Goal: Register for event/course

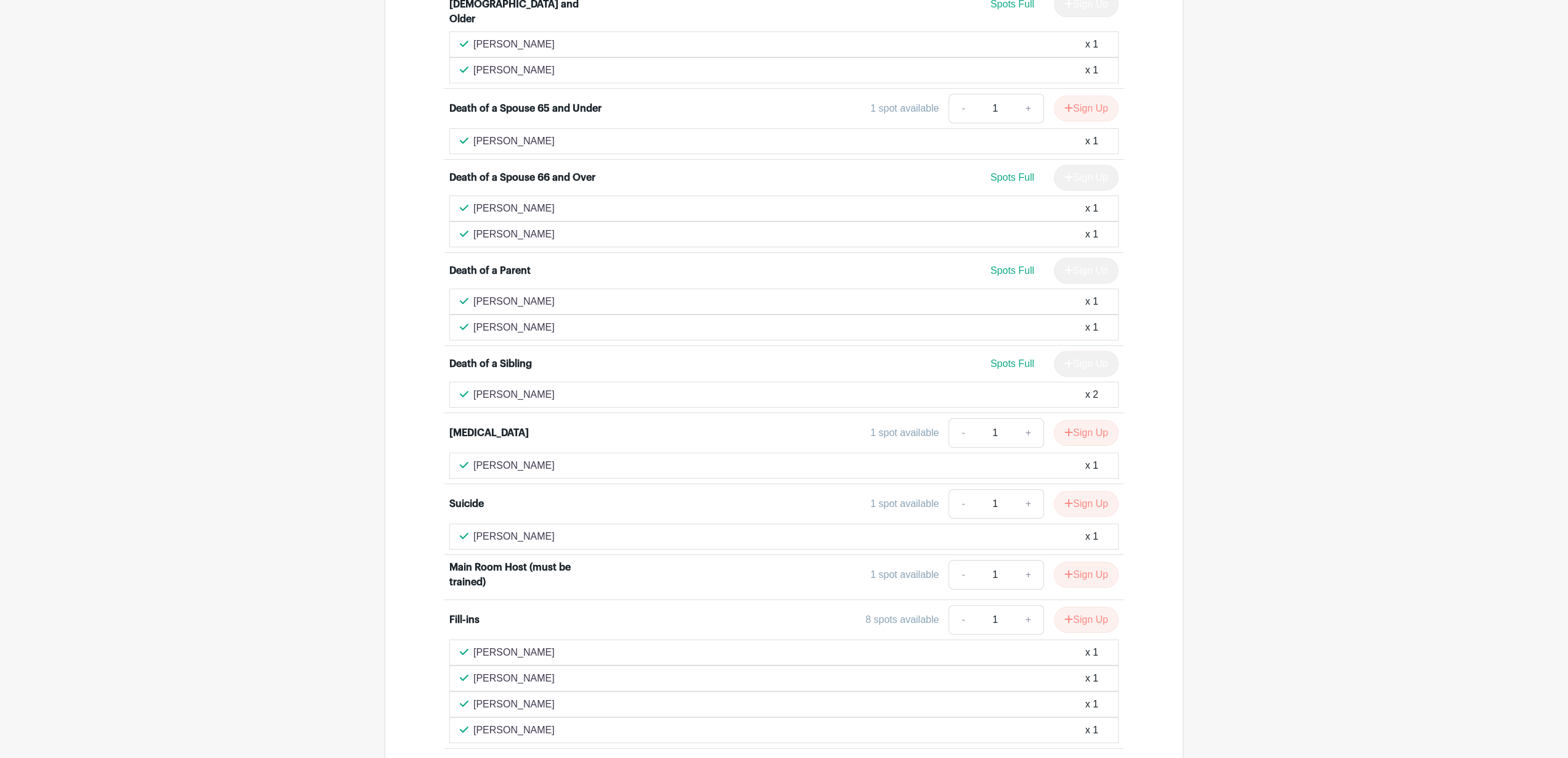
scroll to position [977, 0]
click at [1085, 487] on button "Sign Up" at bounding box center [1086, 500] width 65 height 26
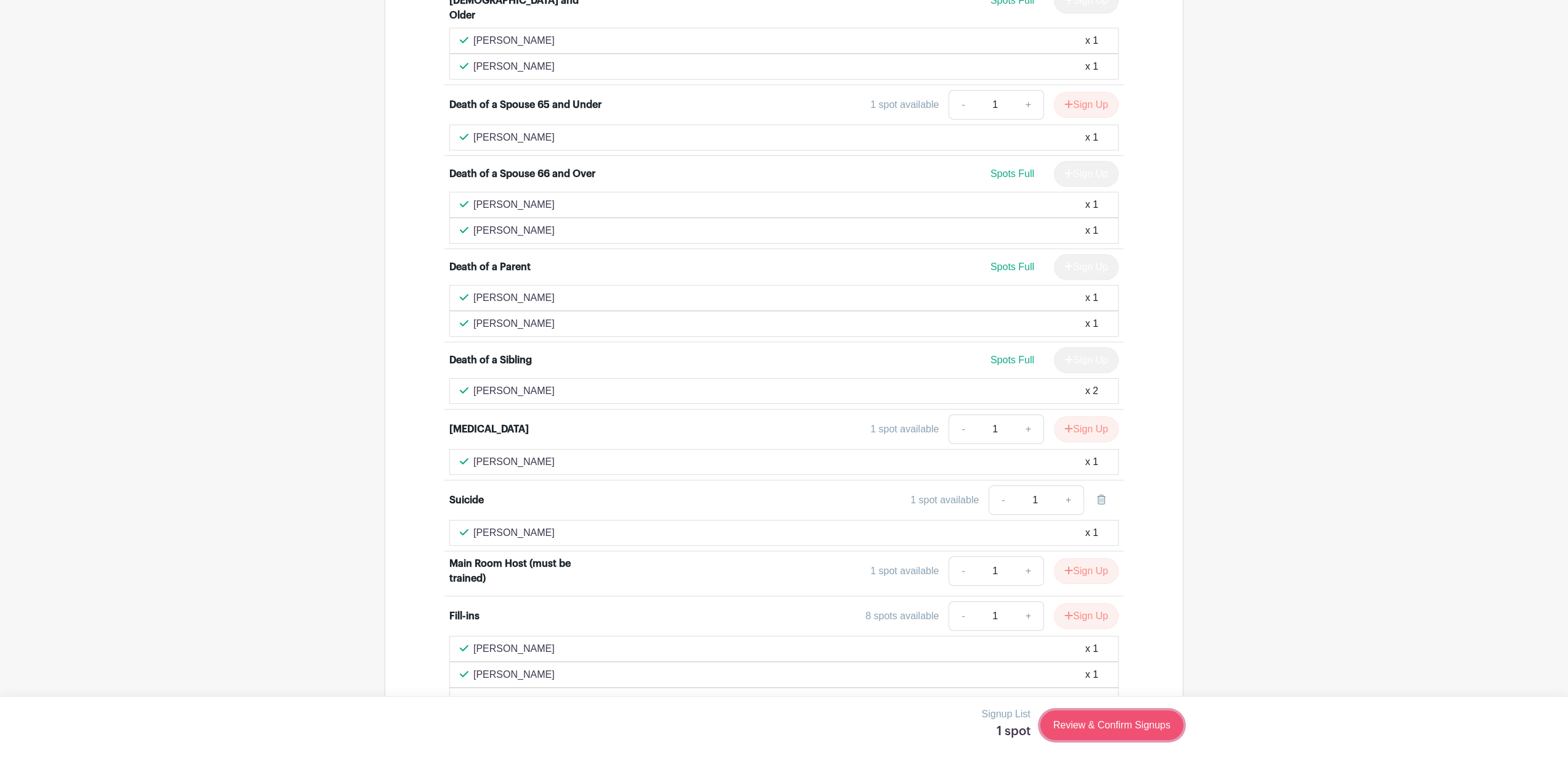
click at [1112, 726] on link "Review & Confirm Signups" at bounding box center [1111, 725] width 143 height 30
click at [1112, 726] on div at bounding box center [784, 379] width 1568 height 758
click at [1068, 485] on link "+" at bounding box center [1068, 500] width 31 height 30
click at [1091, 526] on div "x 1" at bounding box center [1091, 532] width 13 height 15
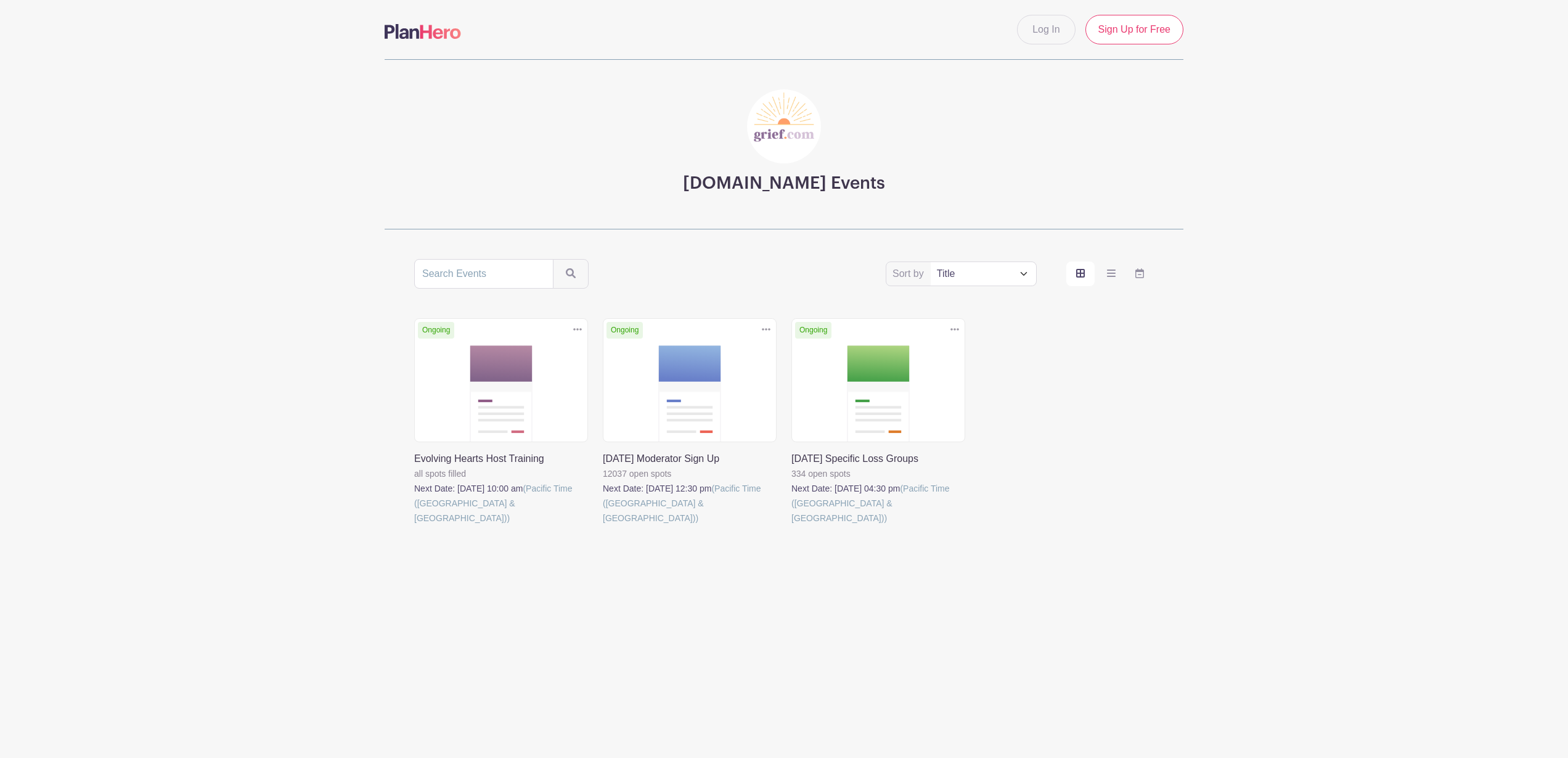
click at [792, 526] on link at bounding box center [792, 526] width 0 height 0
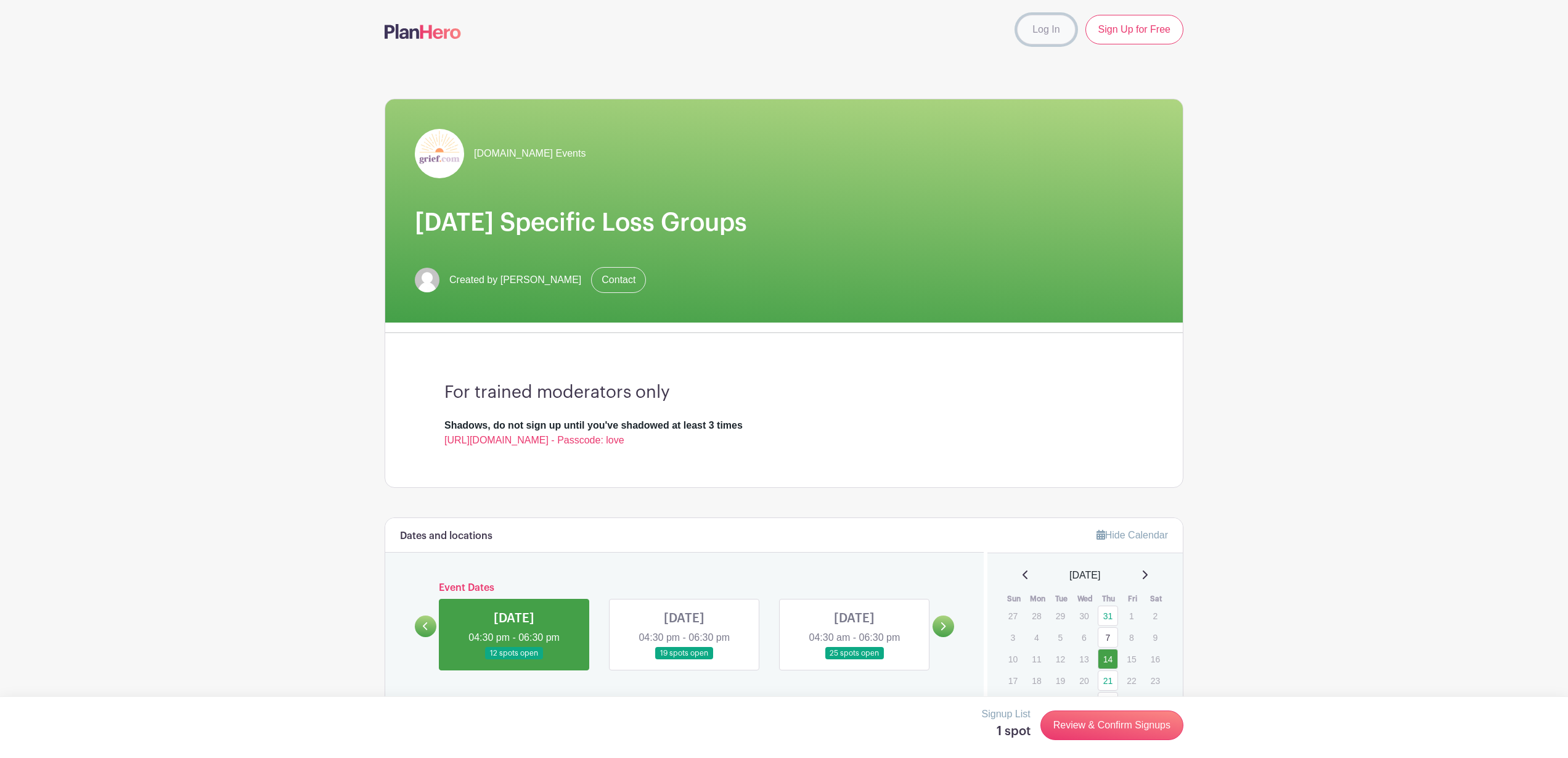
click at [1048, 35] on link "Log In" at bounding box center [1046, 29] width 58 height 30
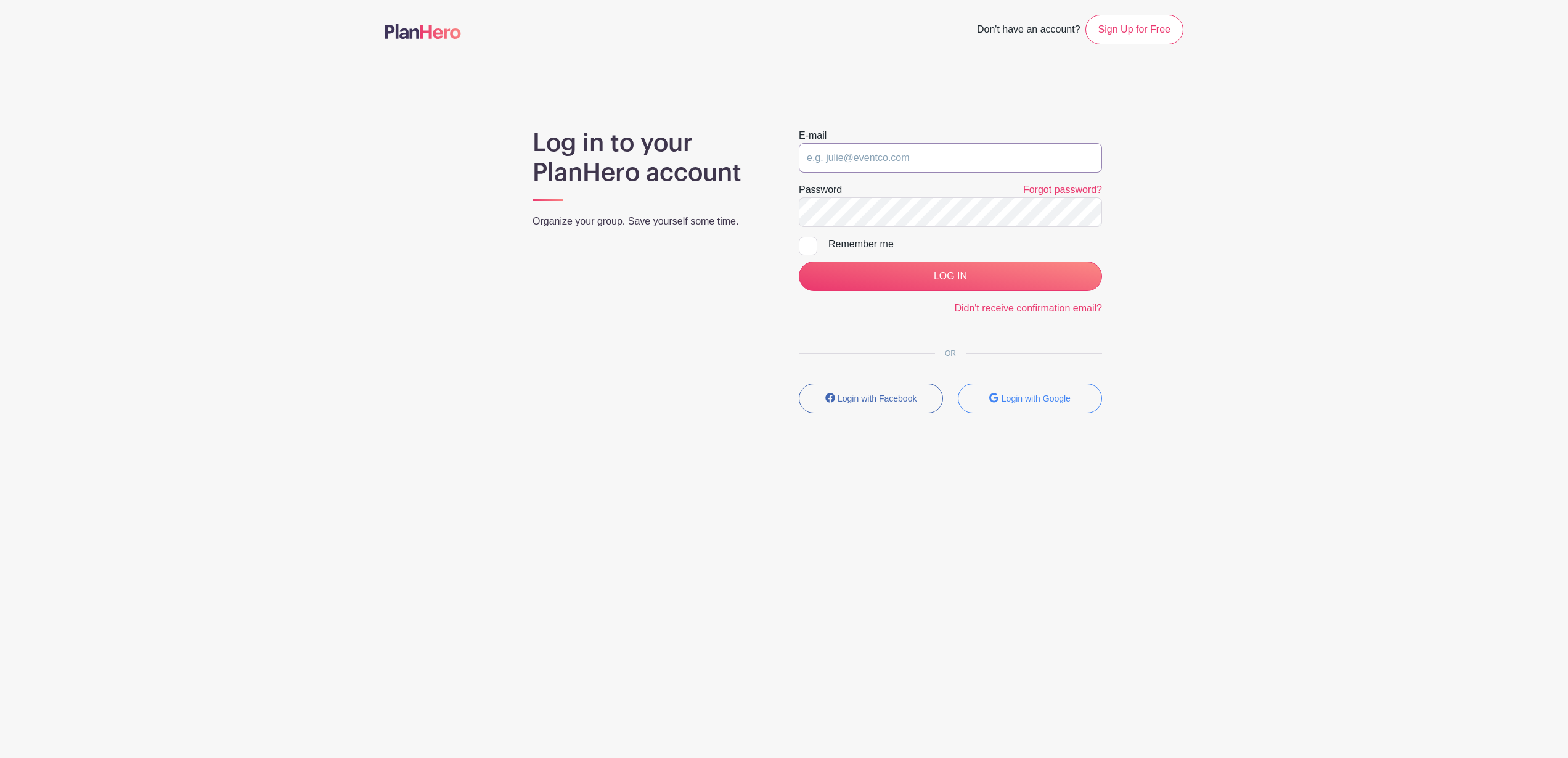
type input "[EMAIL_ADDRESS][DOMAIN_NAME]"
click at [952, 279] on input "LOG IN" at bounding box center [950, 276] width 303 height 30
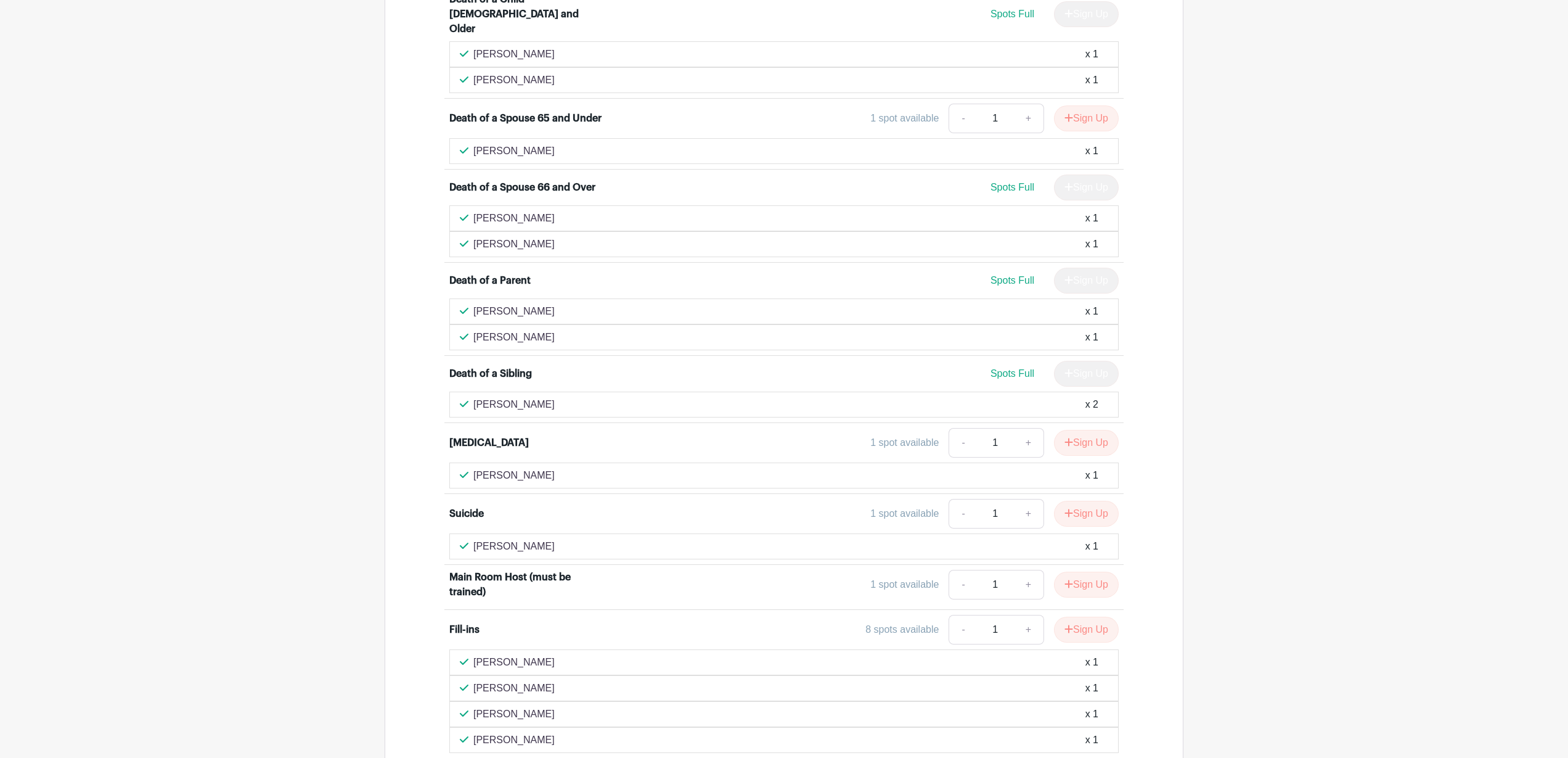
scroll to position [949, 0]
click at [1074, 500] on button "Sign Up" at bounding box center [1086, 513] width 65 height 26
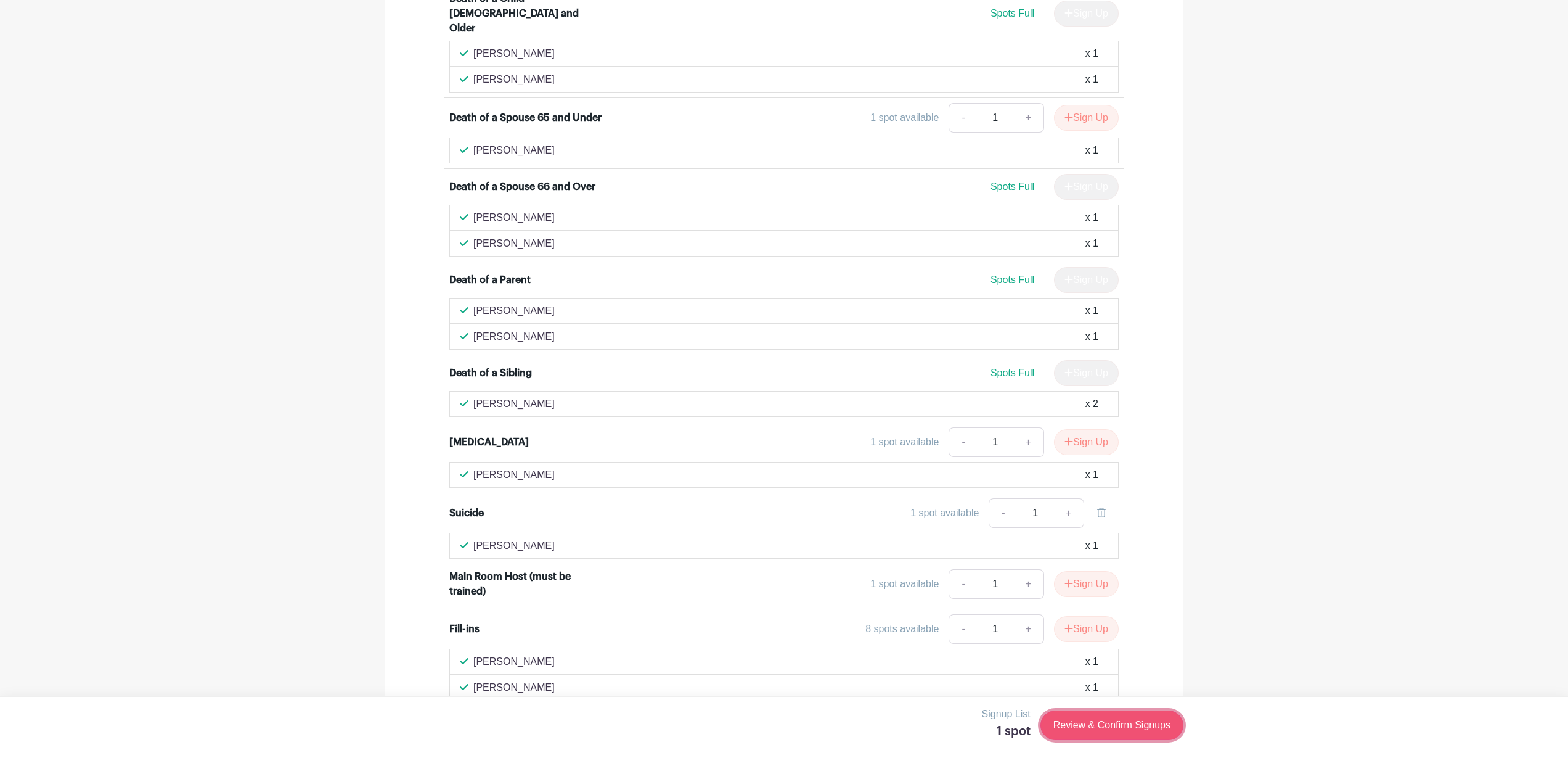
click at [1106, 725] on link "Review & Confirm Signups" at bounding box center [1111, 725] width 143 height 30
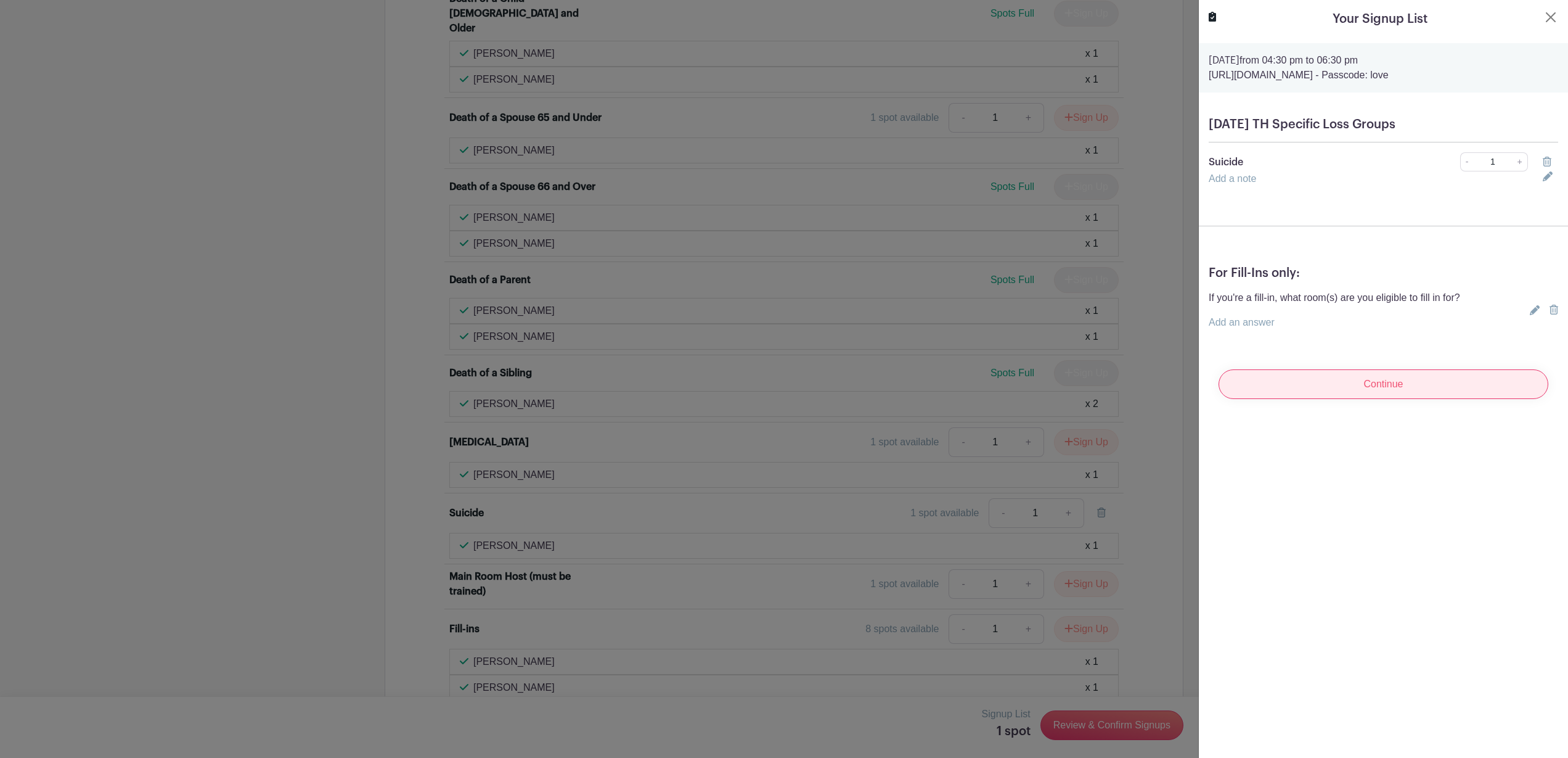
click at [1424, 384] on input "Continue" at bounding box center [1384, 384] width 330 height 30
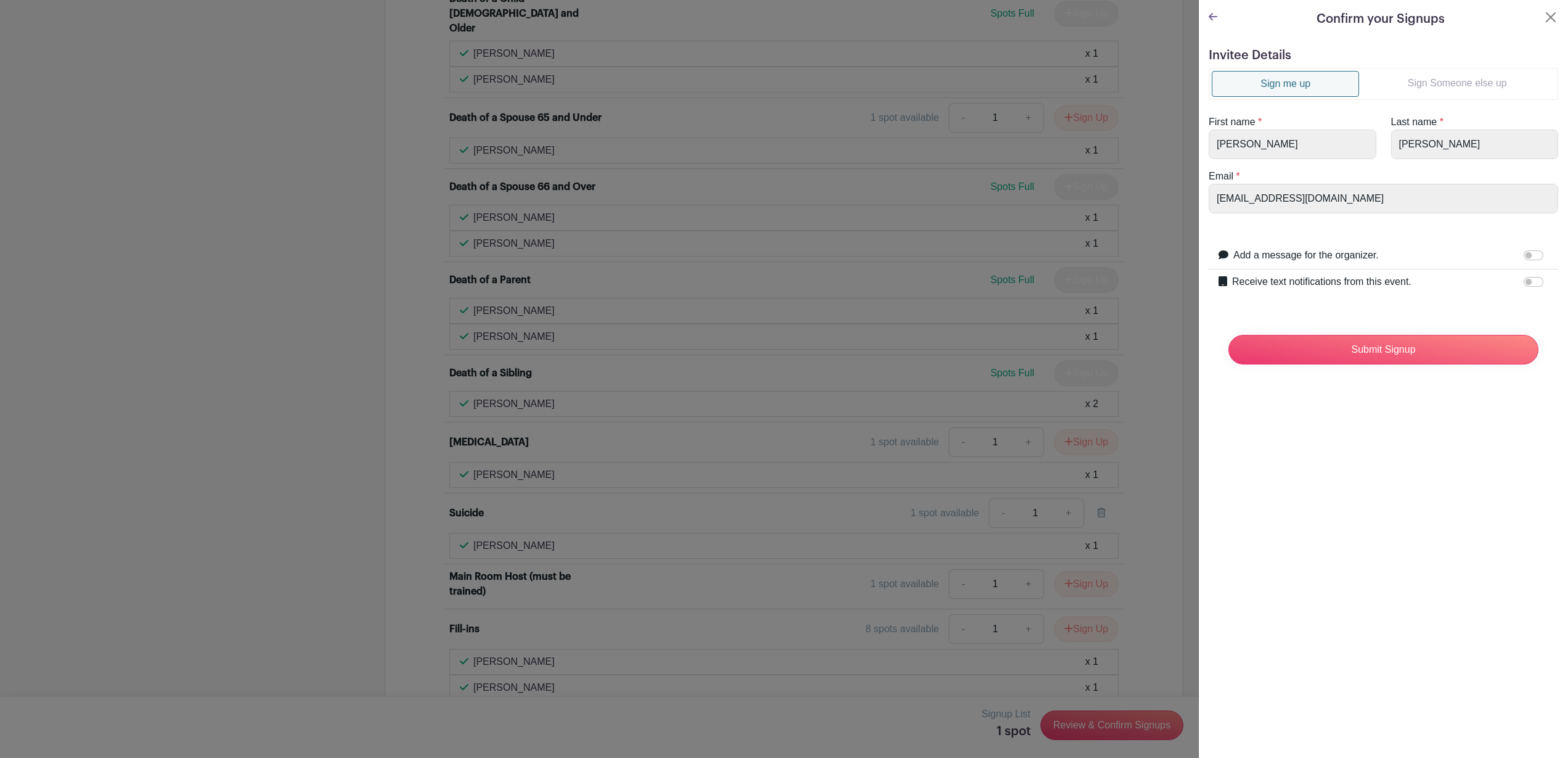
click at [1286, 85] on link "Sign me up" at bounding box center [1285, 84] width 147 height 26
click at [1372, 358] on input "Submit Signup" at bounding box center [1383, 350] width 310 height 30
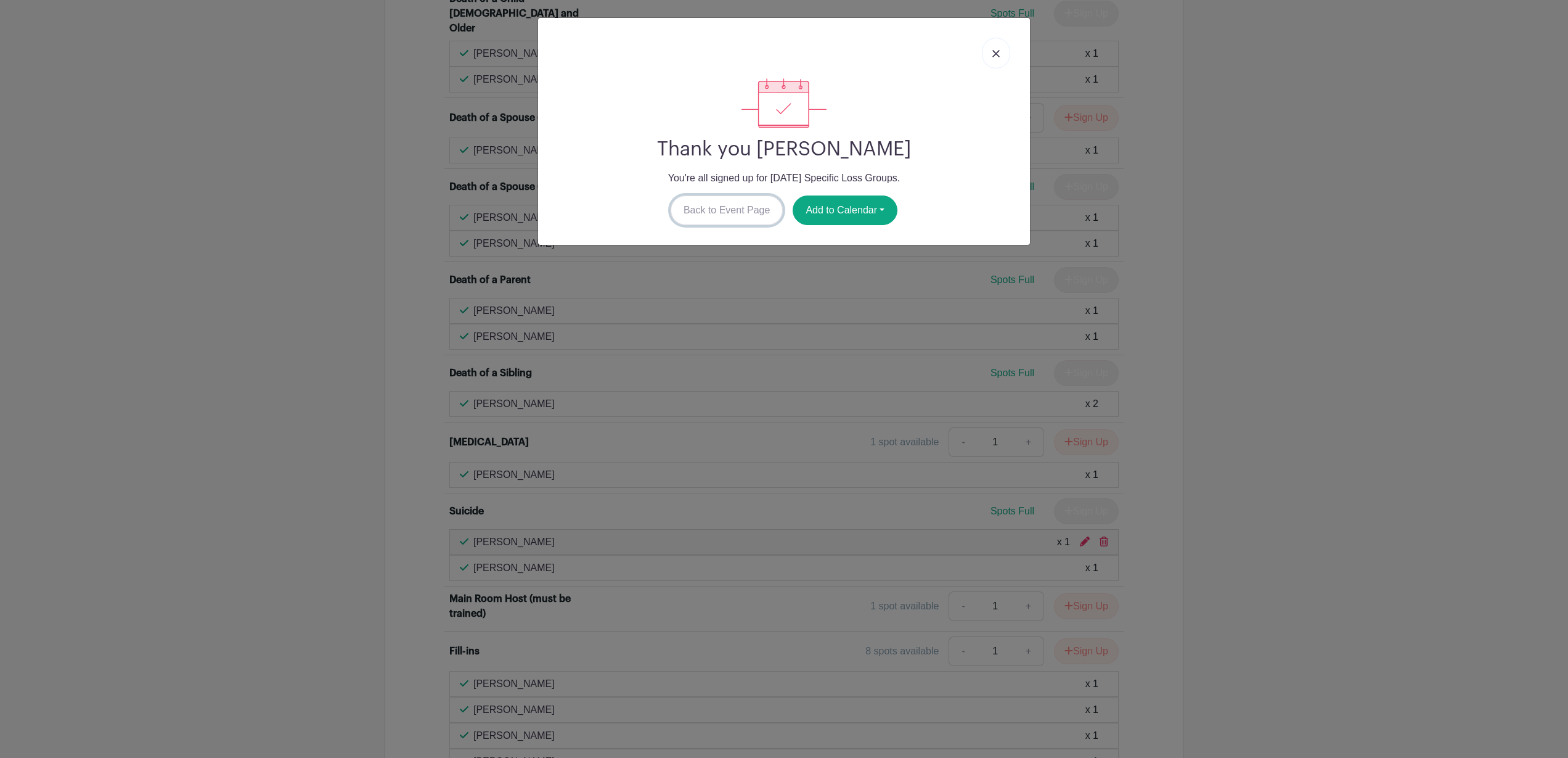
click at [729, 212] on link "Back to Event Page" at bounding box center [727, 210] width 113 height 30
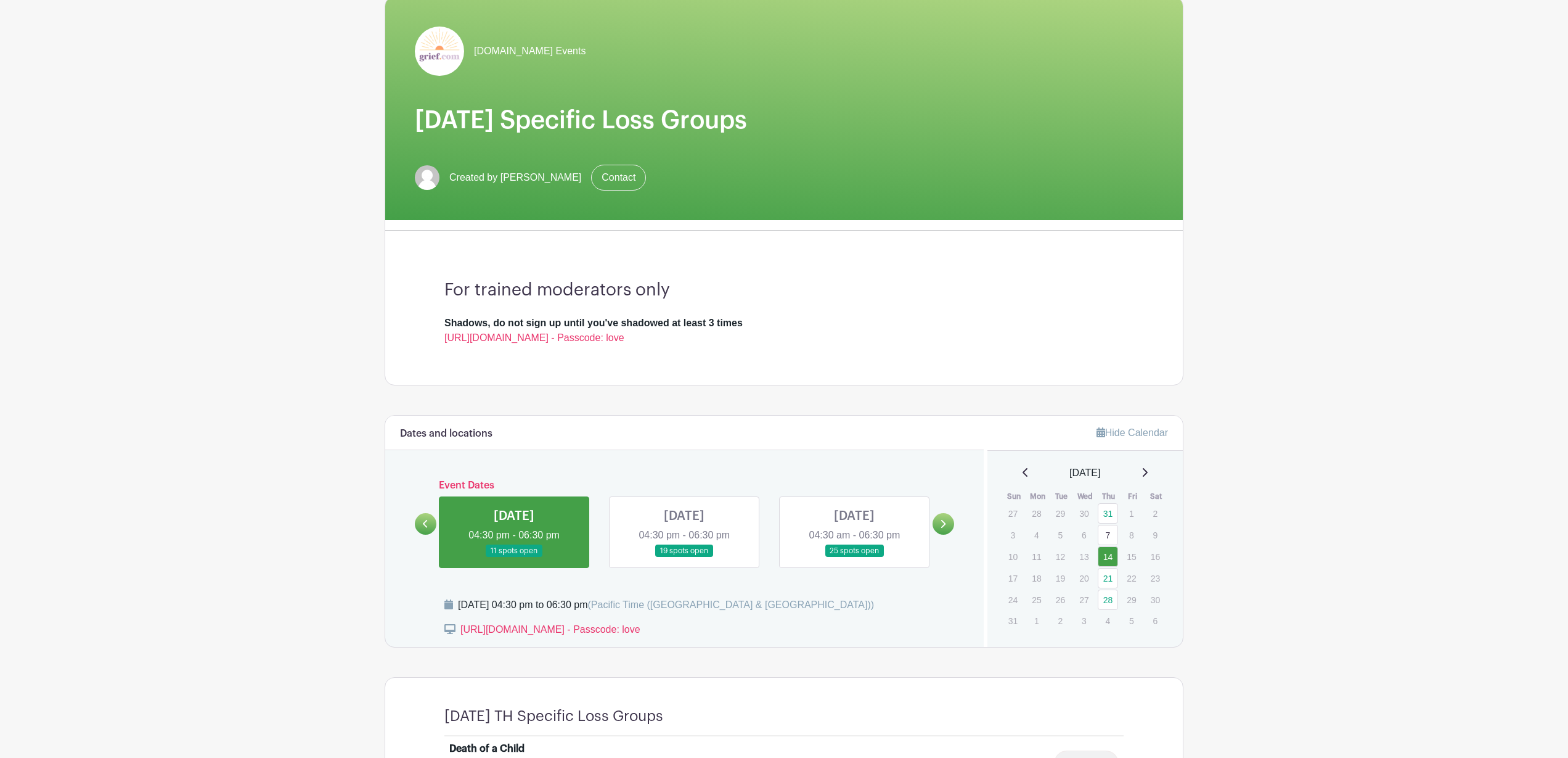
scroll to position [0, 0]
